Goal: Transaction & Acquisition: Purchase product/service

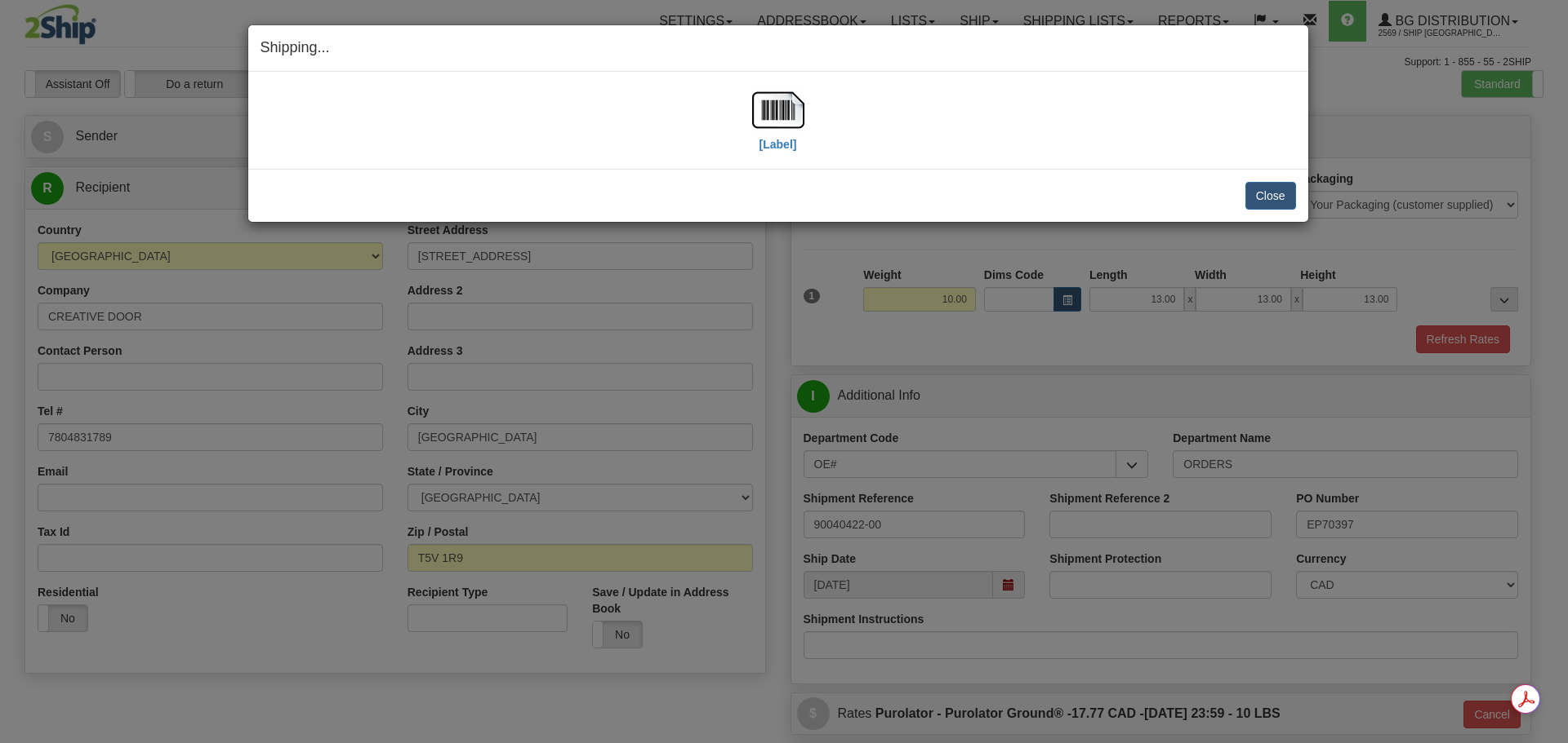
select select "AB"
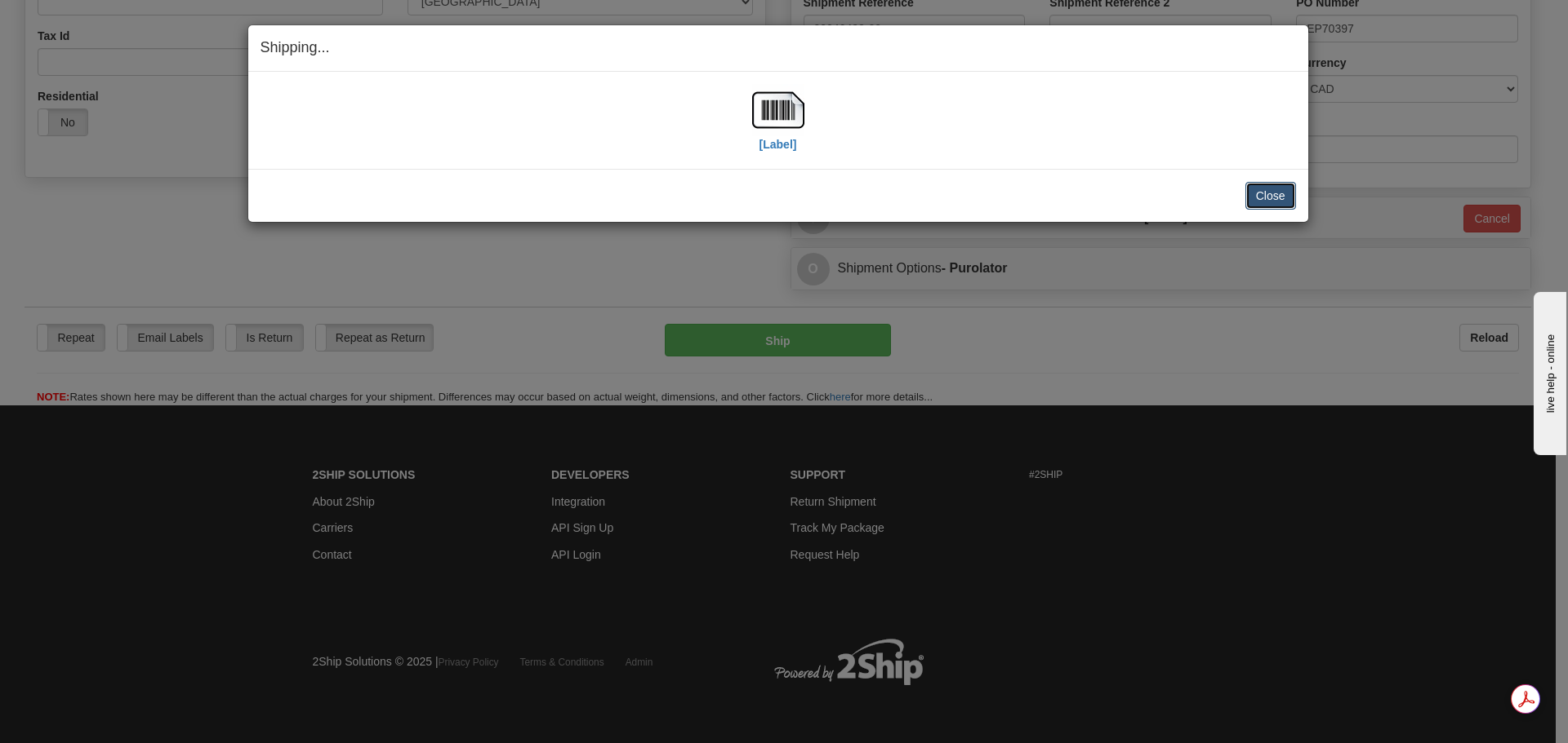
click at [1265, 194] on button "Close" at bounding box center [1270, 195] width 51 height 28
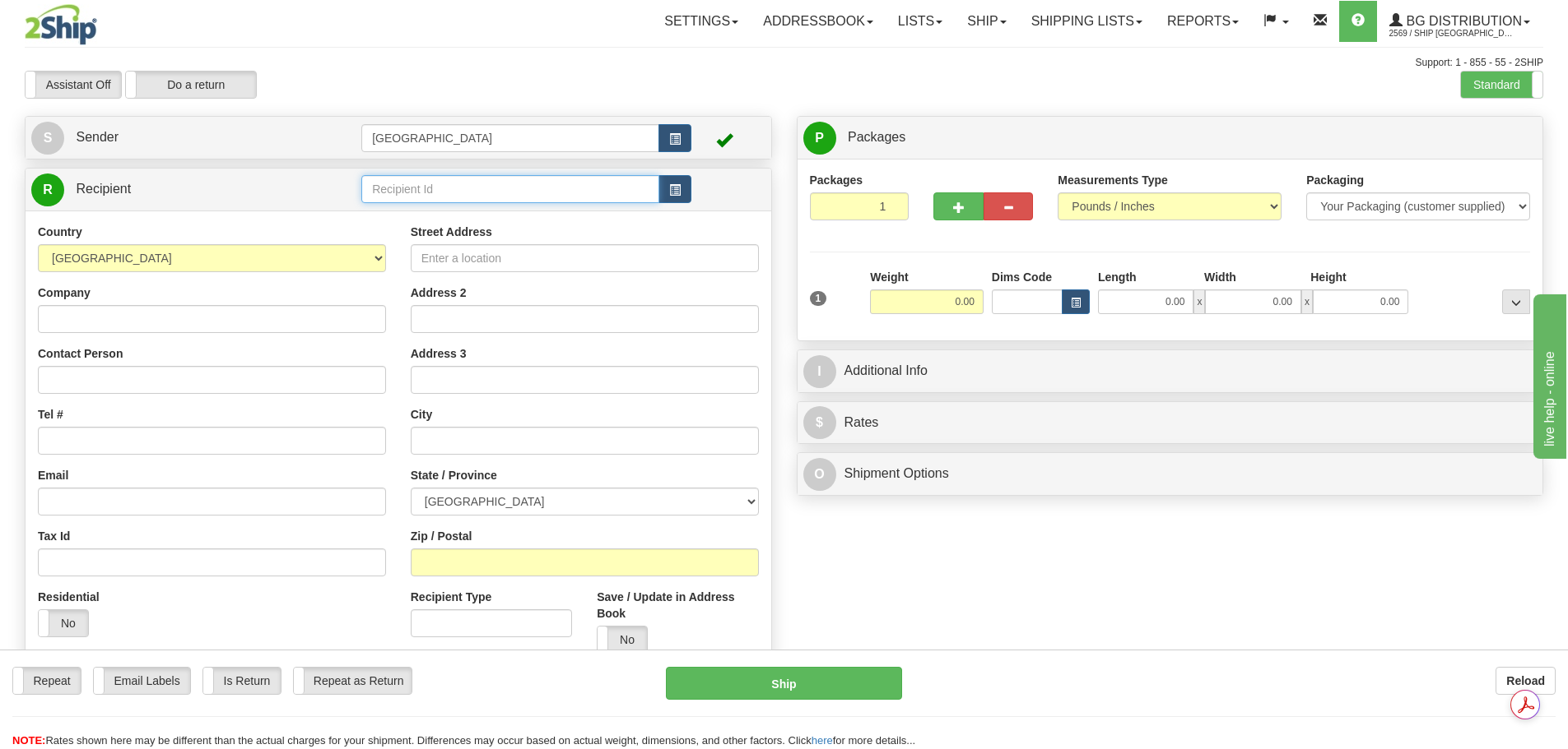
click at [403, 188] on input "text" at bounding box center [510, 189] width 298 height 28
click at [521, 219] on div "80004" at bounding box center [507, 214] width 283 height 18
type input "80004"
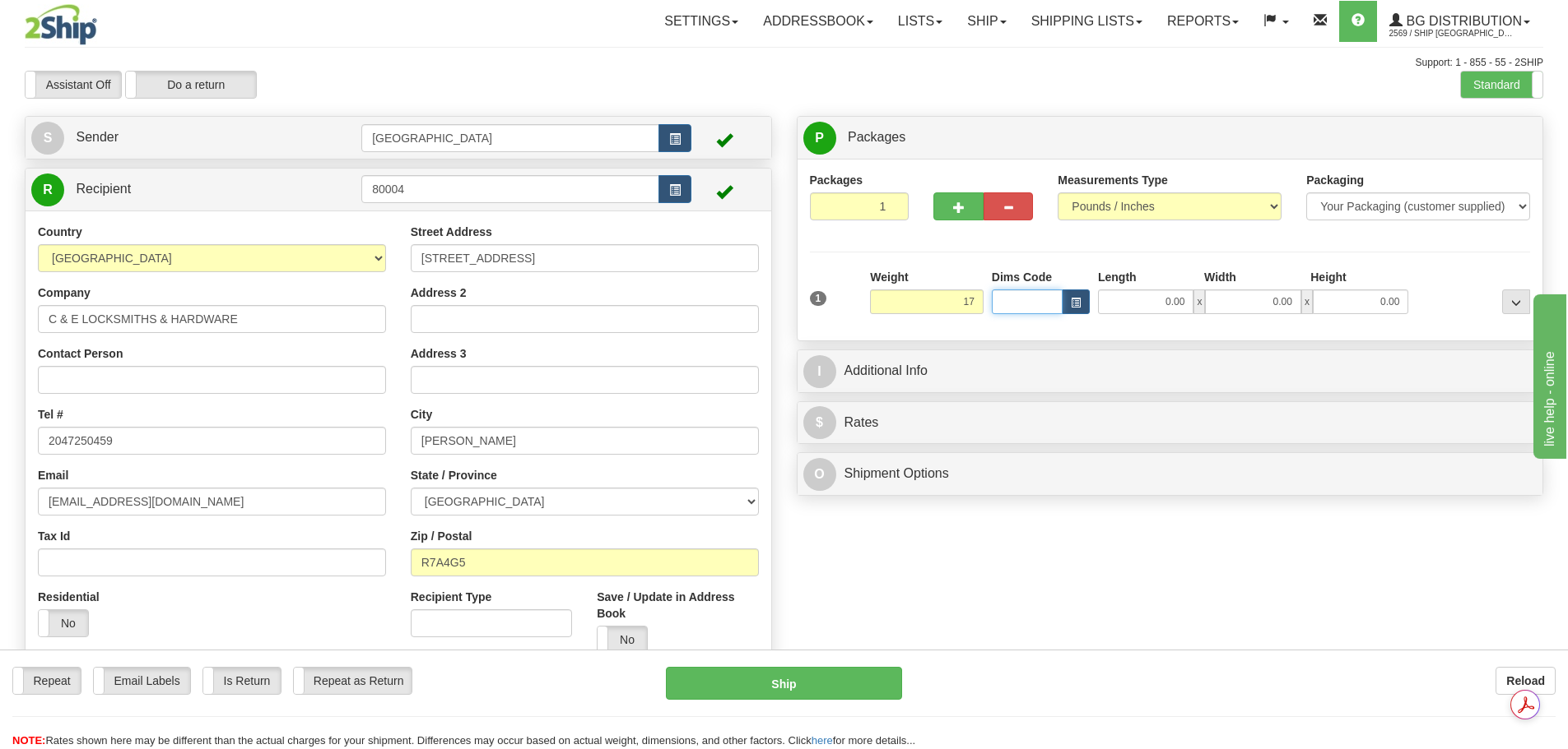
type input "17.00"
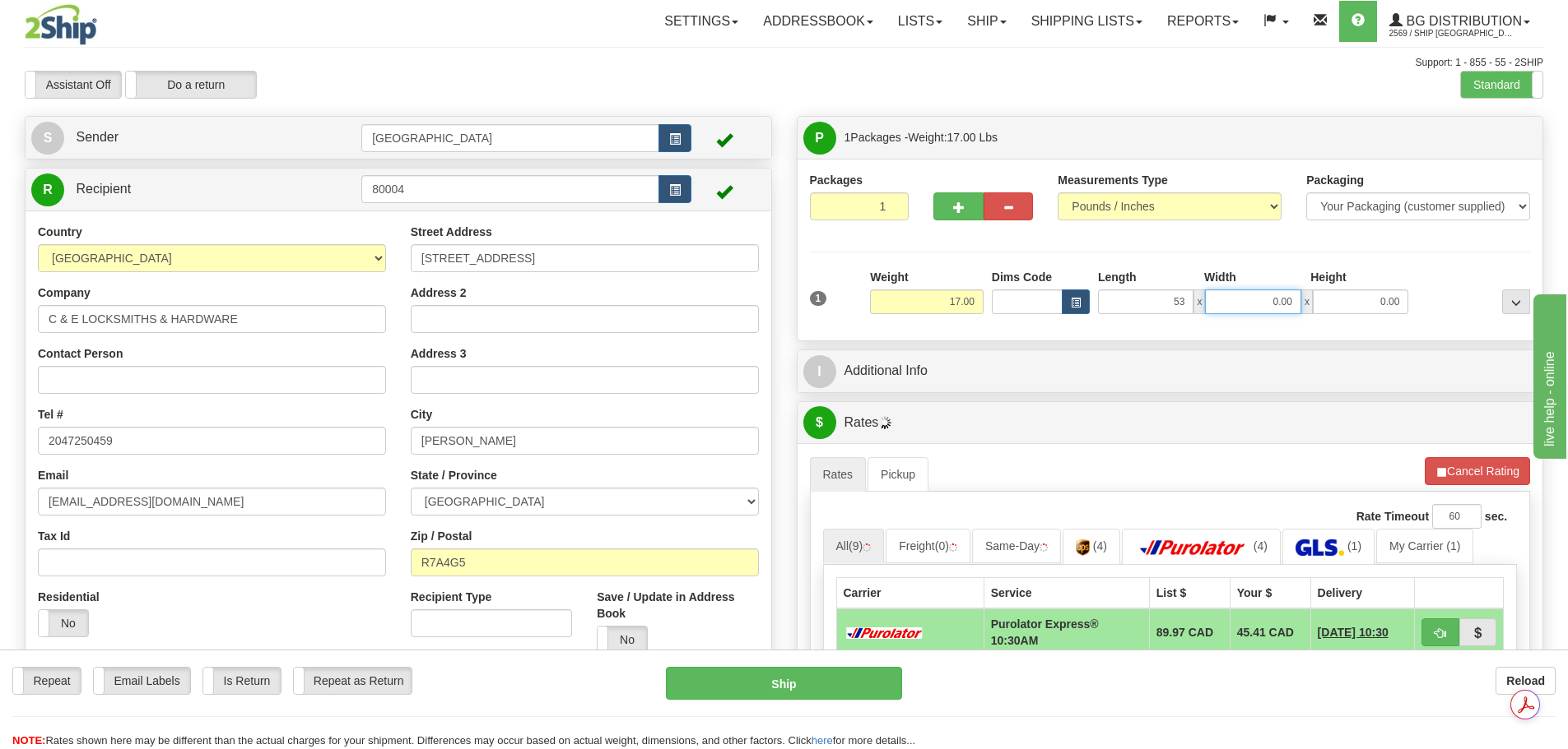
type input "53.00"
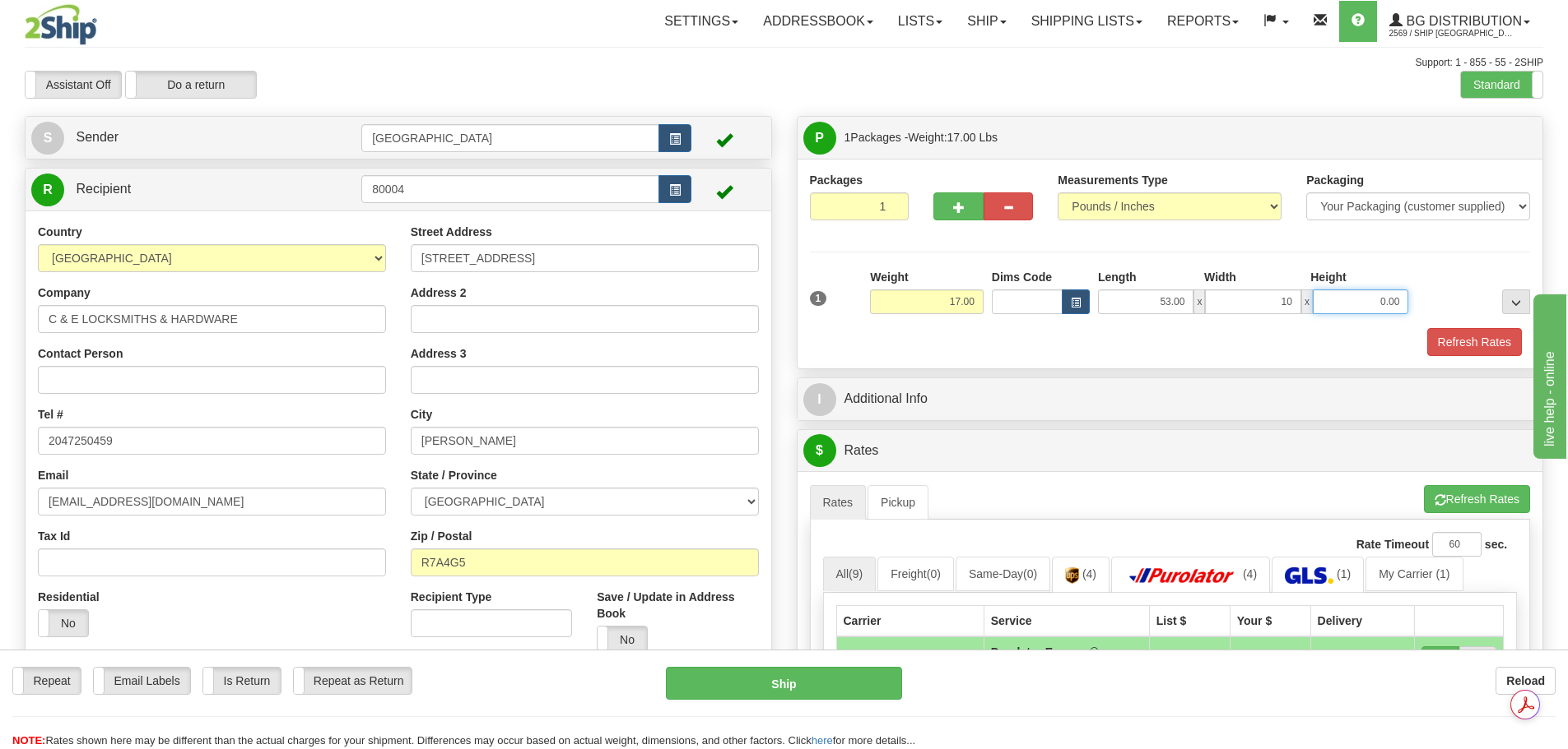
type input "10.00"
type input "5.00"
drag, startPoint x: 1086, startPoint y: 343, endPoint x: 1082, endPoint y: 351, distance: 8.9
click at [1086, 343] on div "Refresh Rates" at bounding box center [1170, 342] width 729 height 28
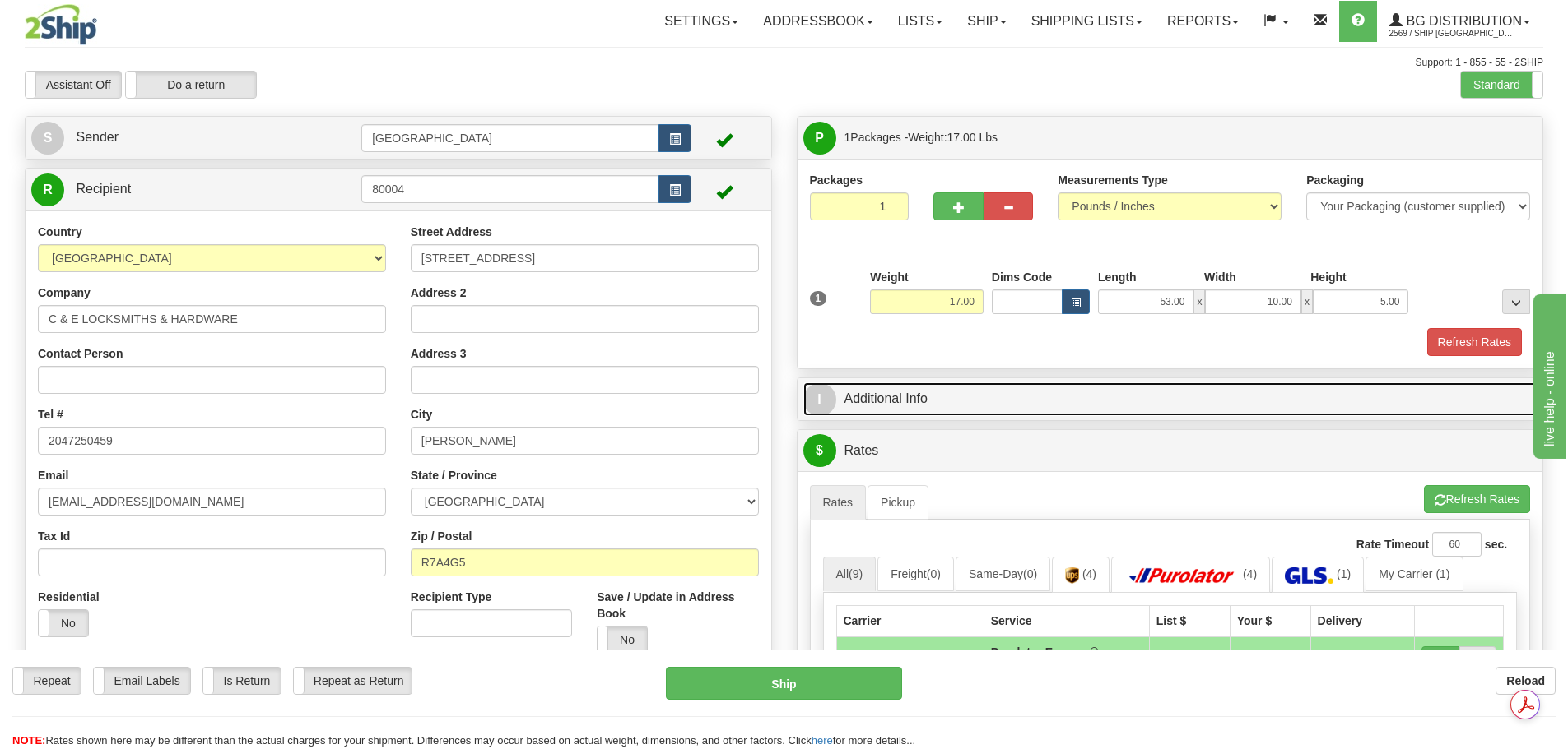
click at [1040, 397] on link "I Additional Info" at bounding box center [1170, 399] width 734 height 34
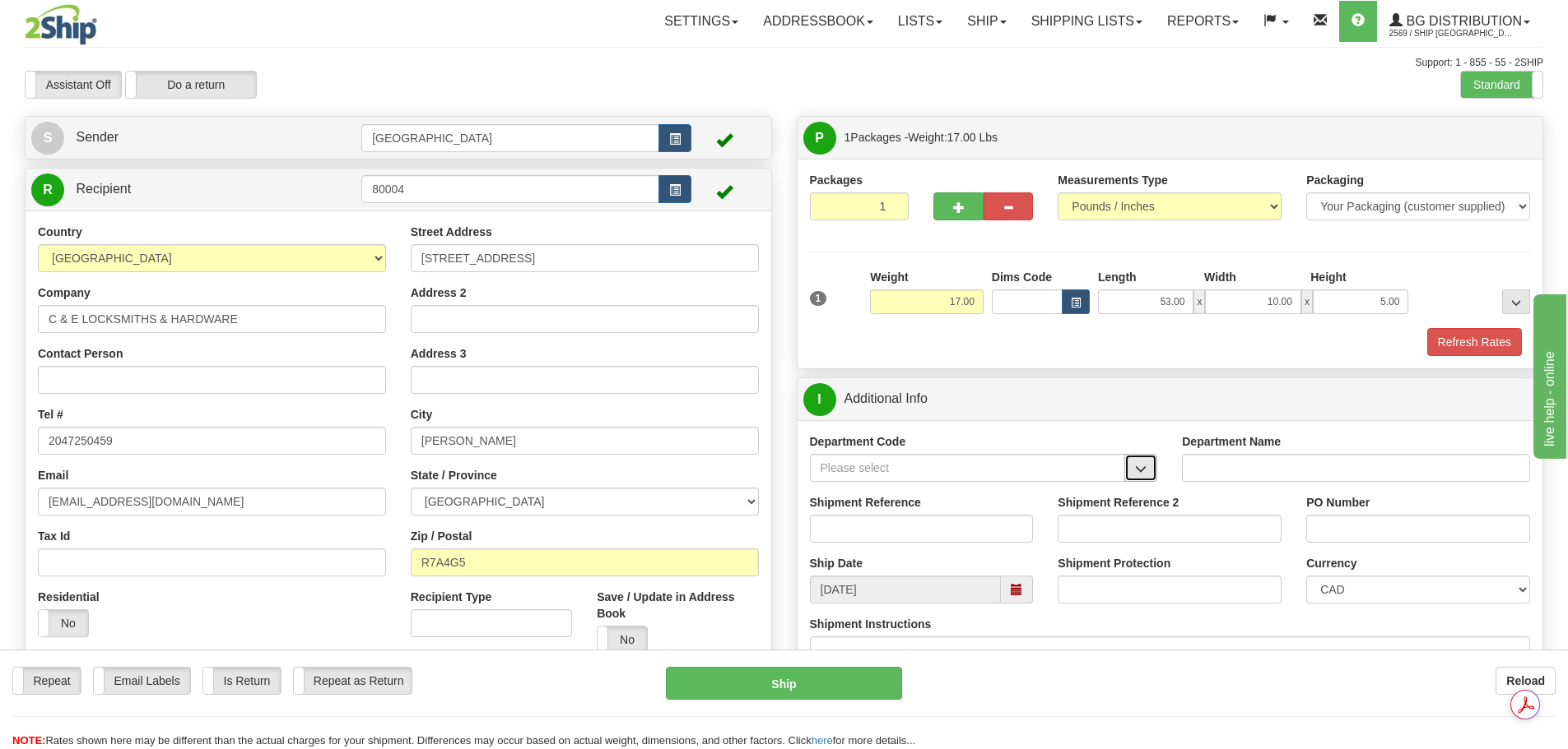
click at [1139, 471] on span "button" at bounding box center [1141, 468] width 12 height 11
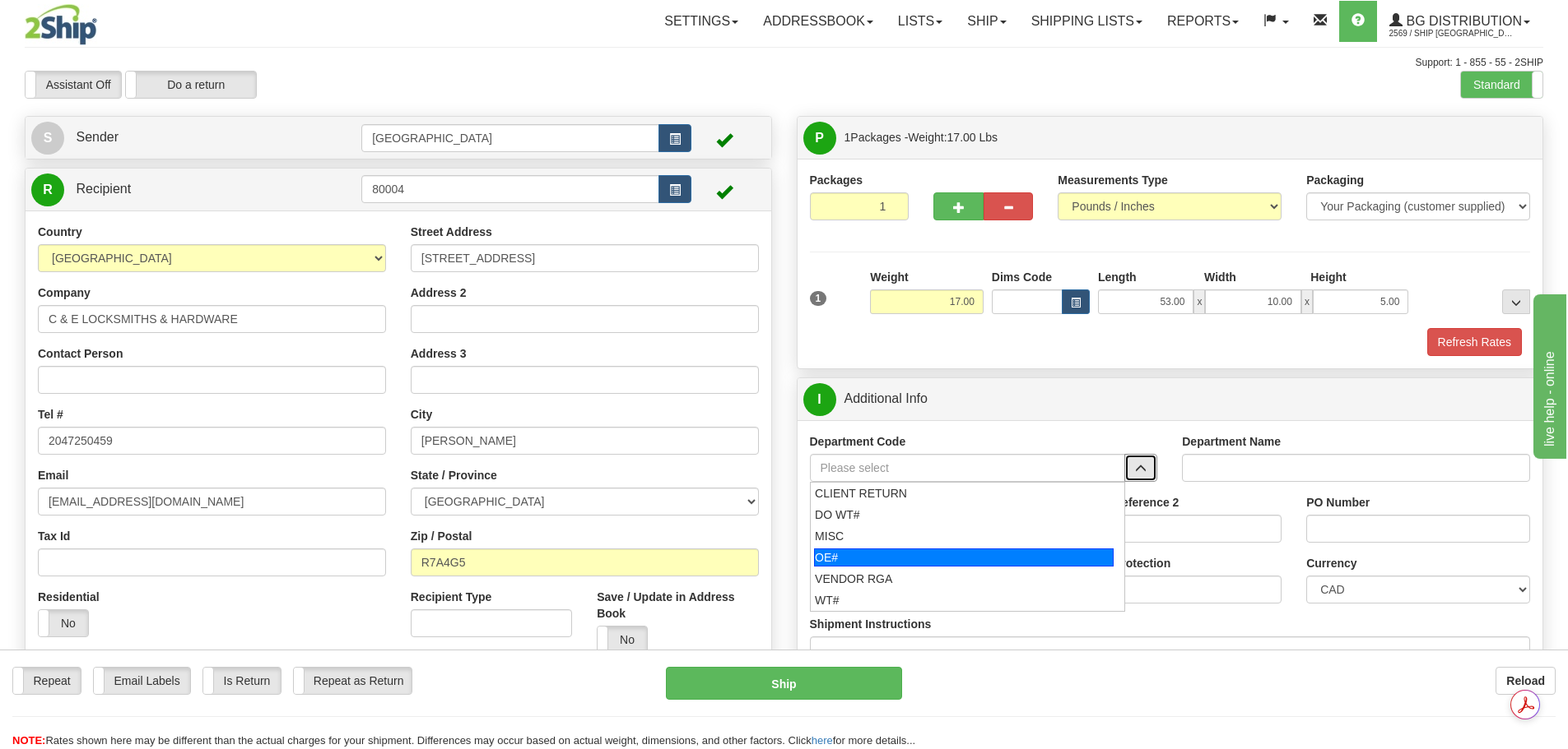
click at [1006, 551] on div "OE#" at bounding box center [963, 557] width 300 height 18
type input "OE#"
type input "ORDERS"
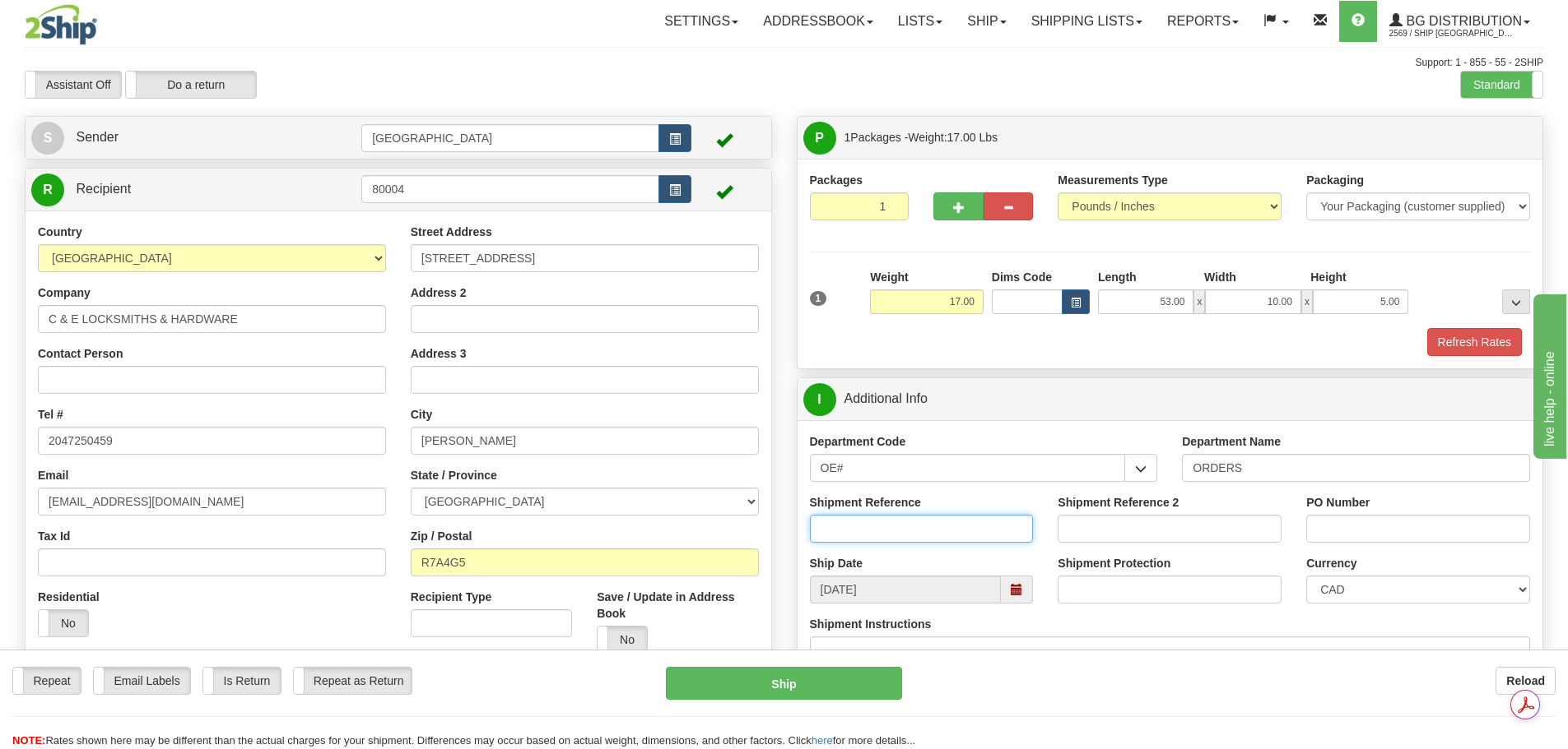
drag, startPoint x: 905, startPoint y: 526, endPoint x: 958, endPoint y: 517, distance: 53.8
click at [905, 526] on input "Shipment Reference" at bounding box center [922, 528] width 224 height 28
type input "90040425-00"
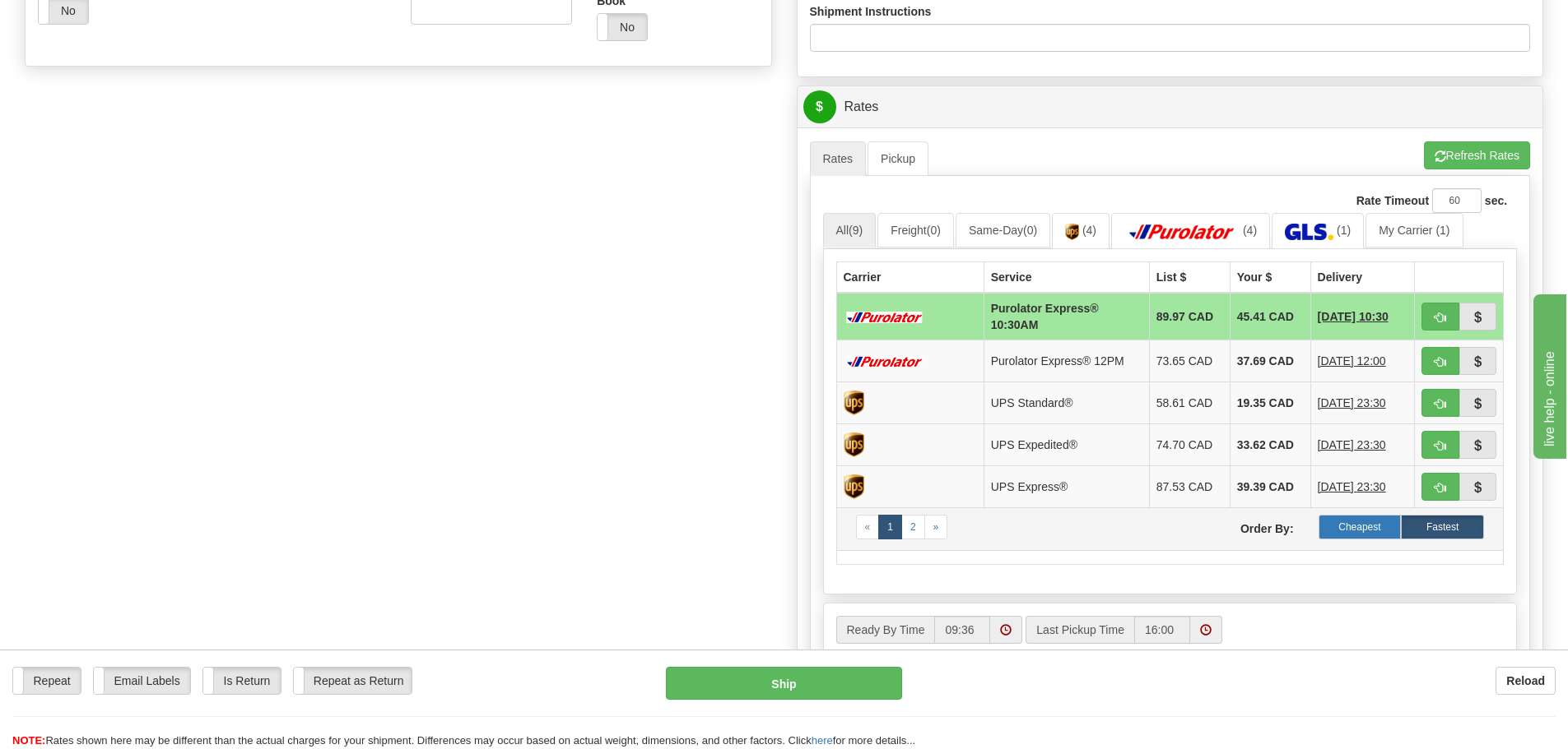
scroll to position [658, 0]
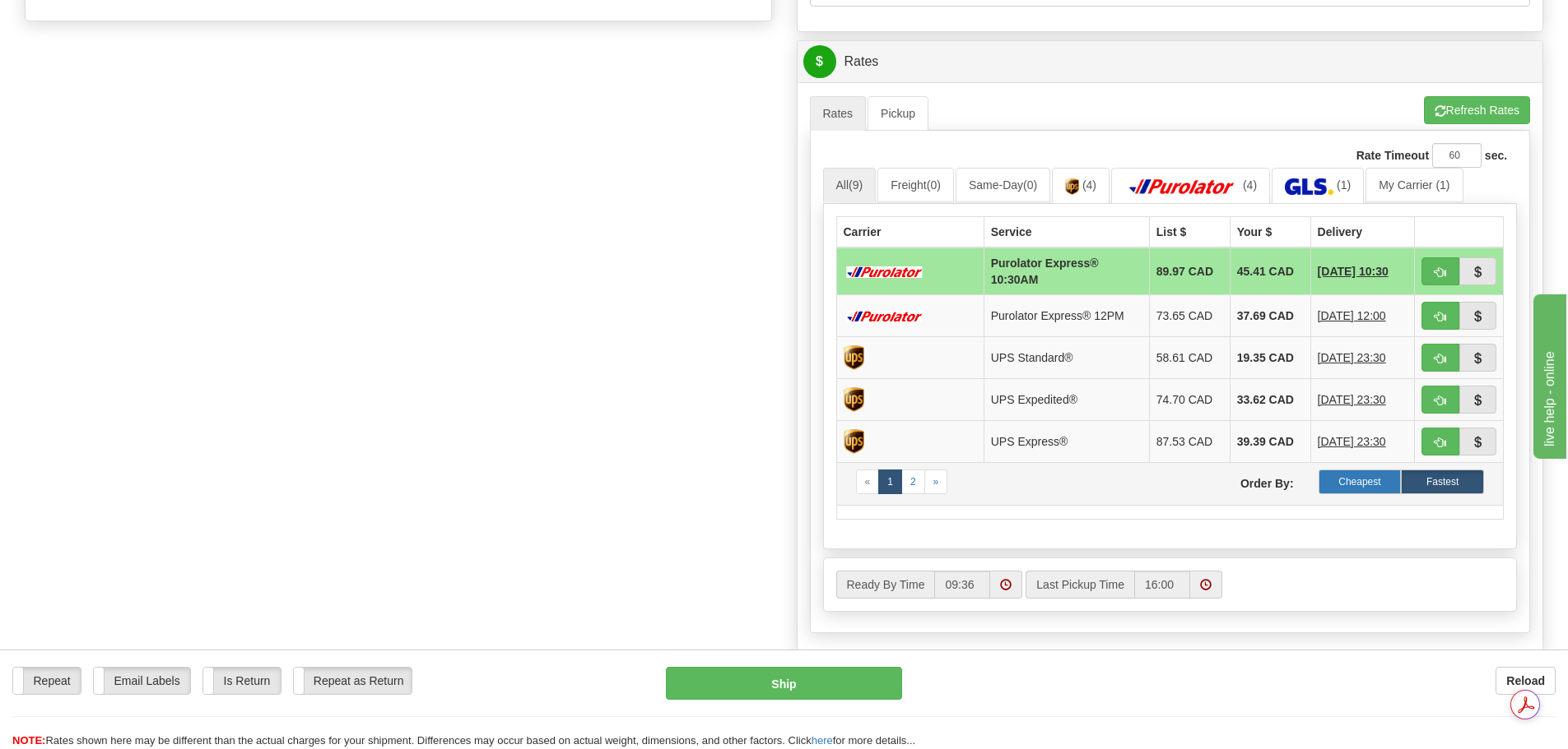
type input "stock- 10/09/25"
click at [1356, 491] on label "Cheapest" at bounding box center [1360, 482] width 83 height 25
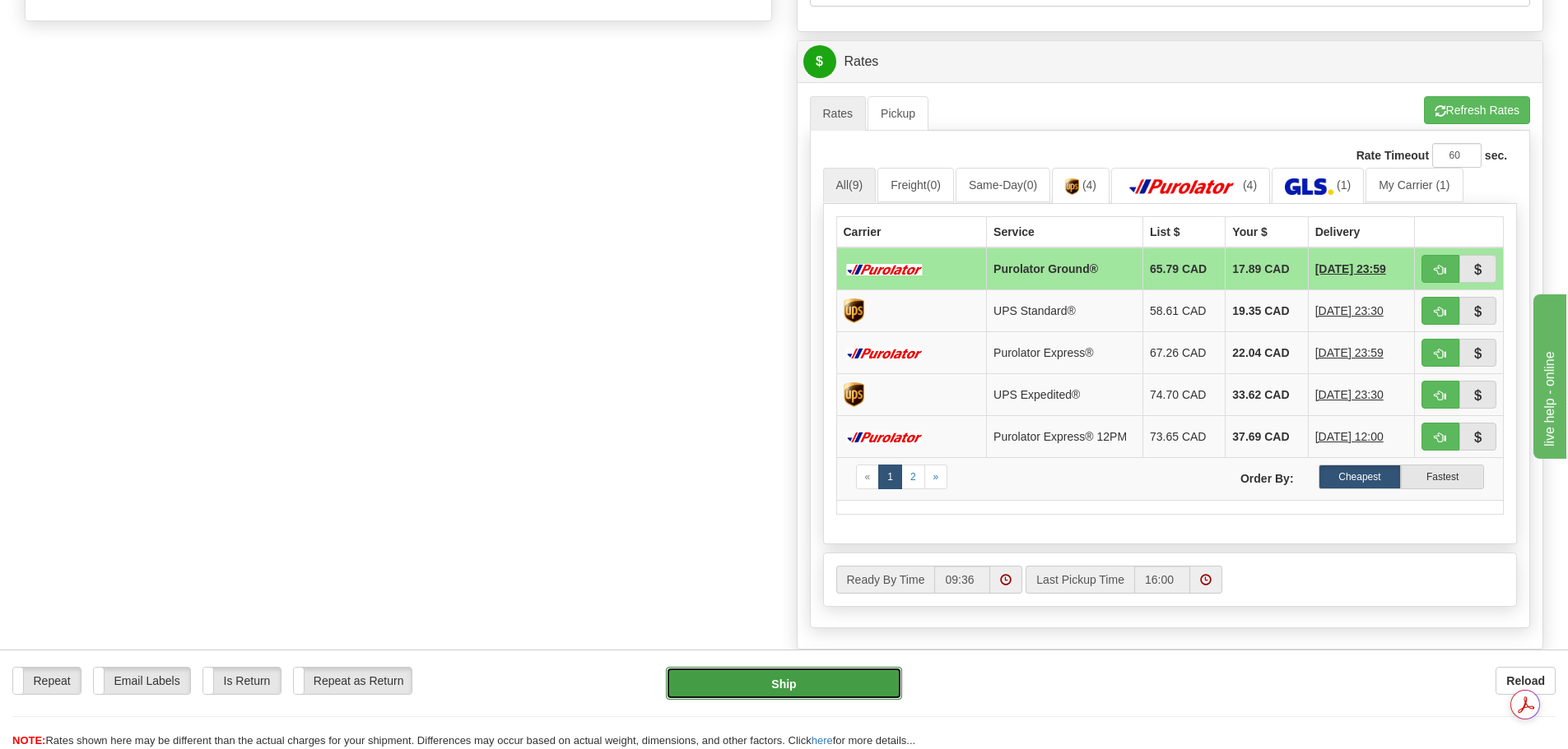
click at [798, 694] on button "Ship" at bounding box center [783, 683] width 236 height 33
type input "260"
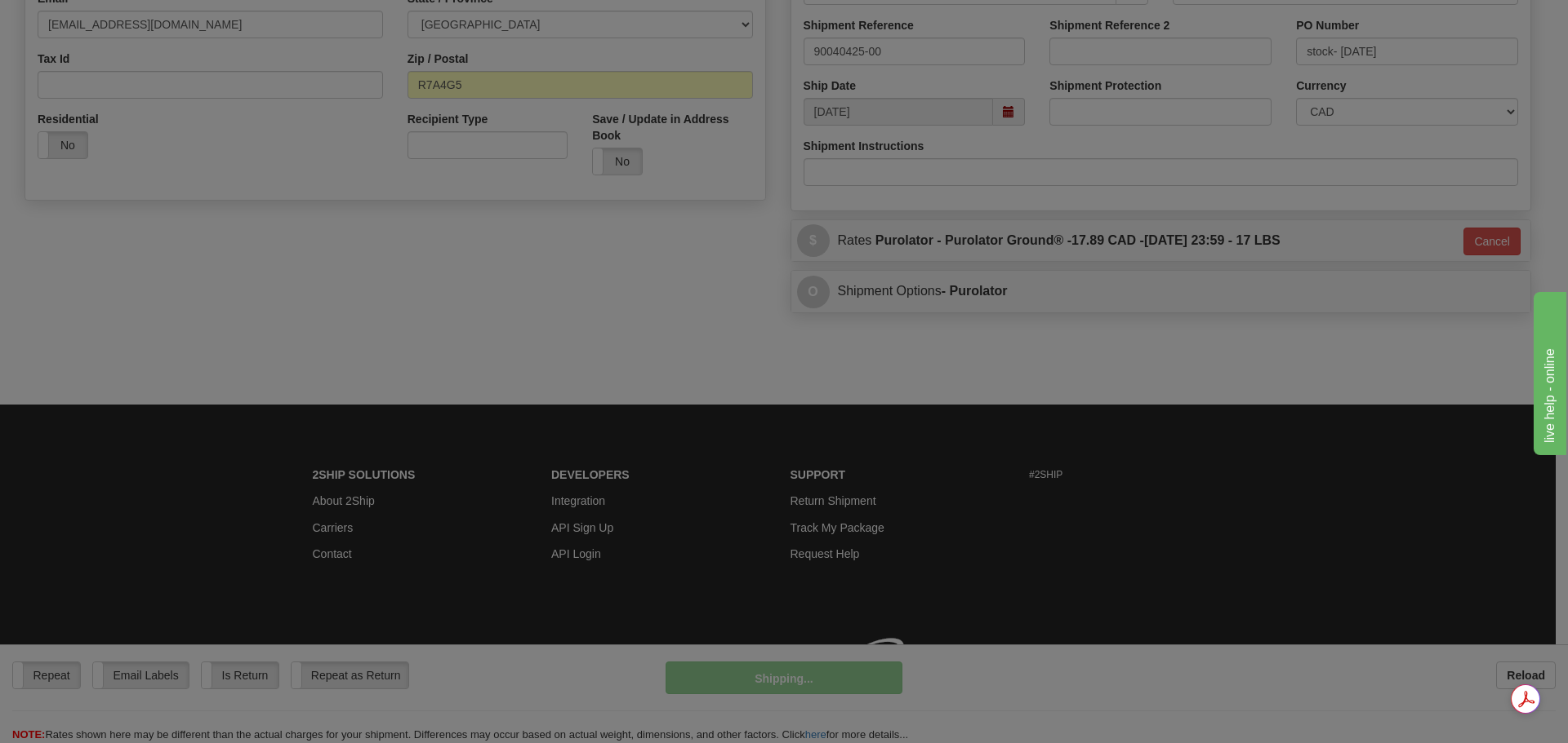
scroll to position [497, 0]
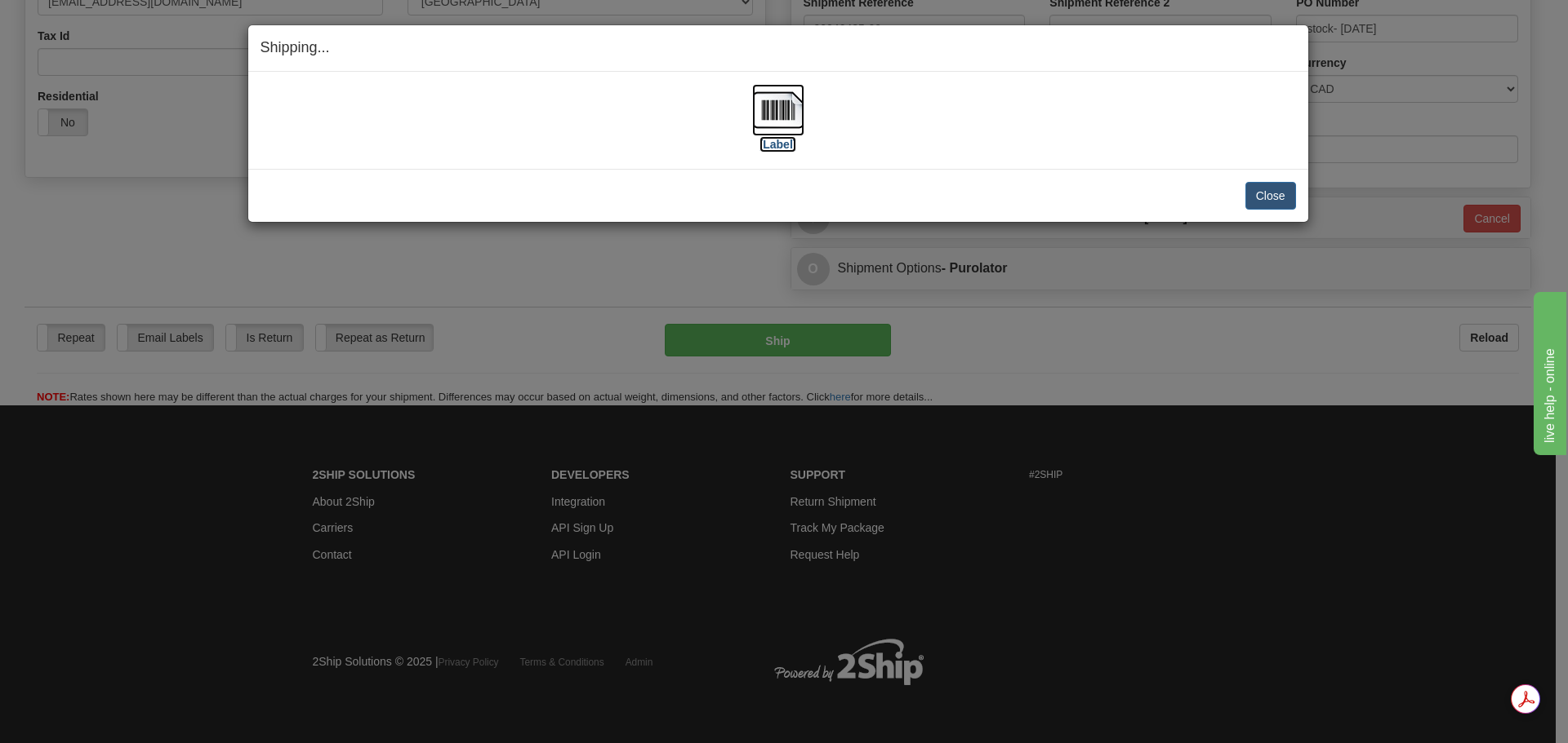
click at [771, 106] on img at bounding box center [778, 110] width 53 height 53
